Goal: Information Seeking & Learning: Find specific fact

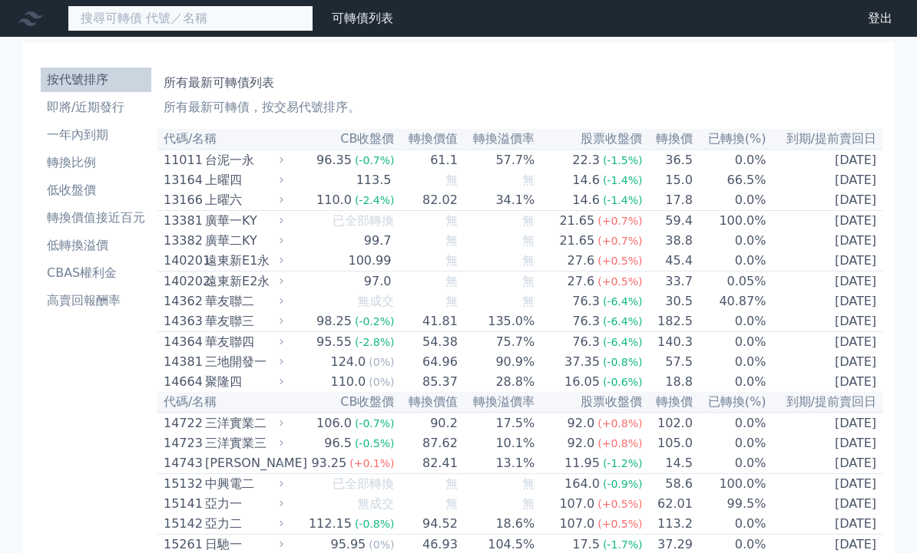
click at [254, 29] on input at bounding box center [191, 18] width 246 height 26
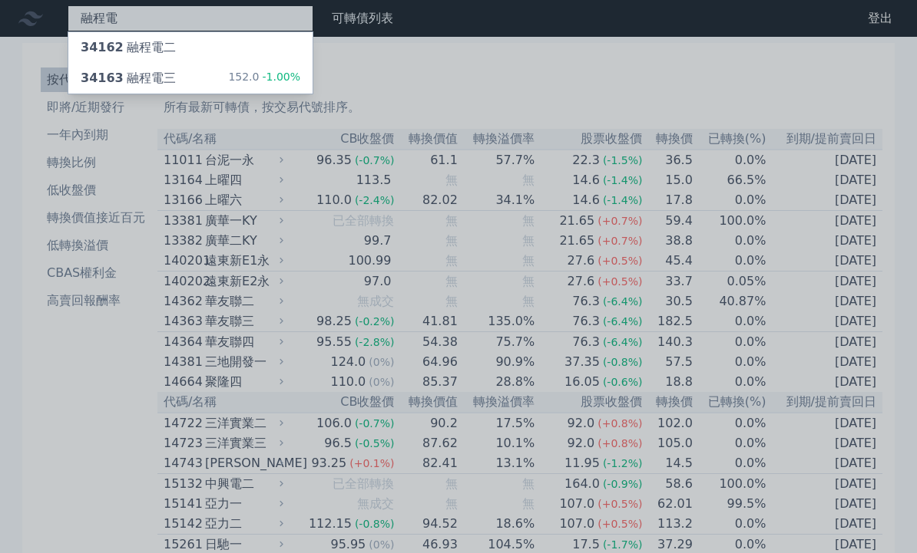
type input "融程電"
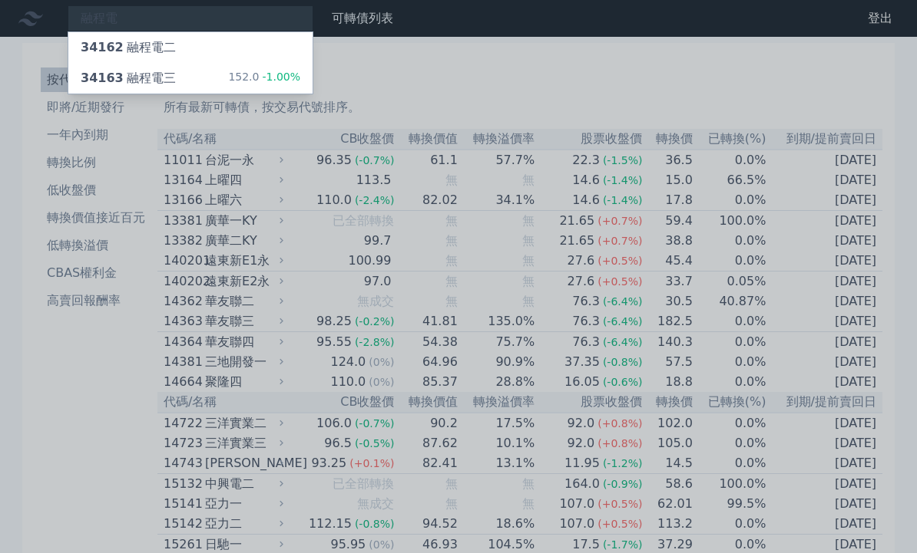
click at [121, 79] on span "34163" at bounding box center [102, 78] width 43 height 15
